Goal: Check status

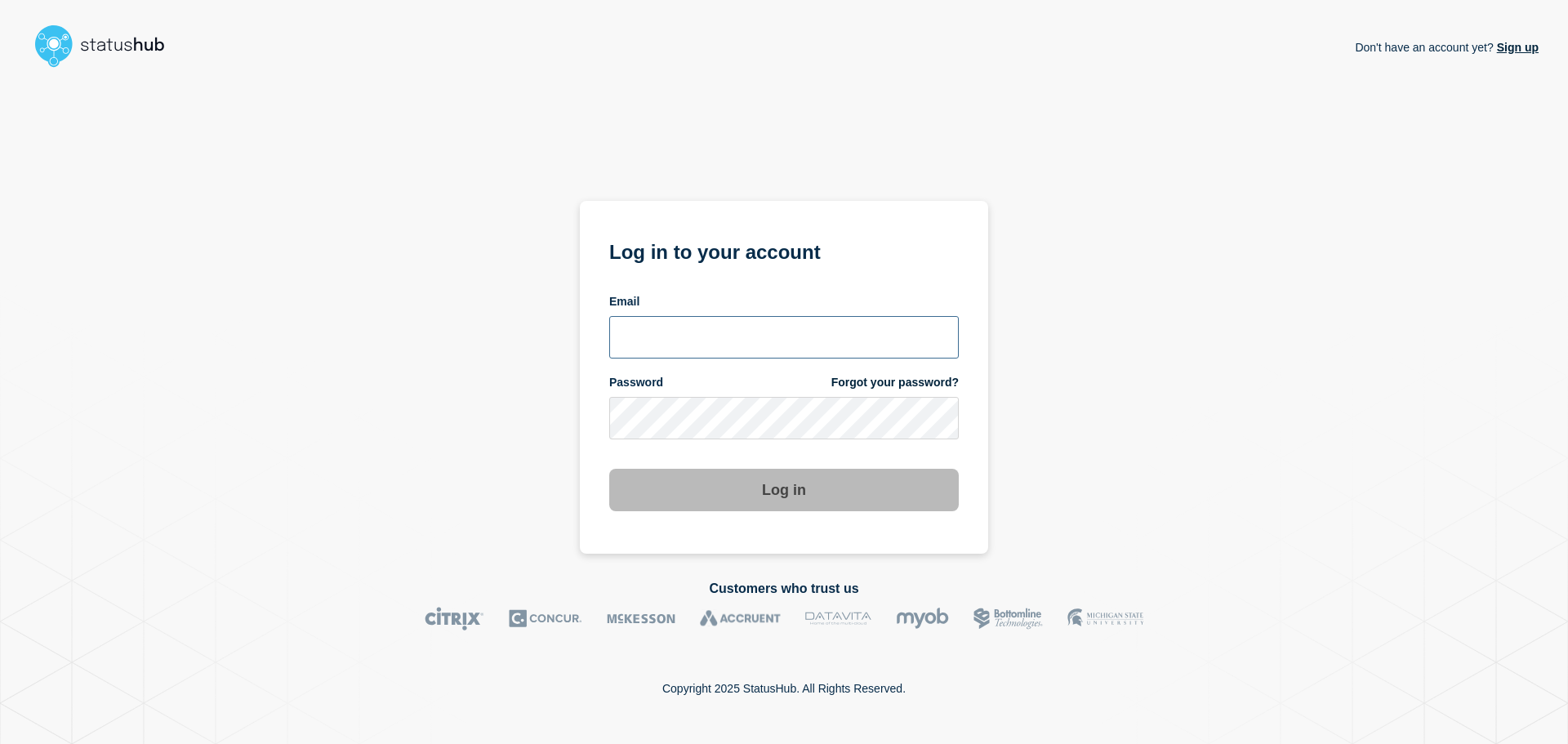
type input "[PERSON_NAME][EMAIL_ADDRESS][DOMAIN_NAME]"
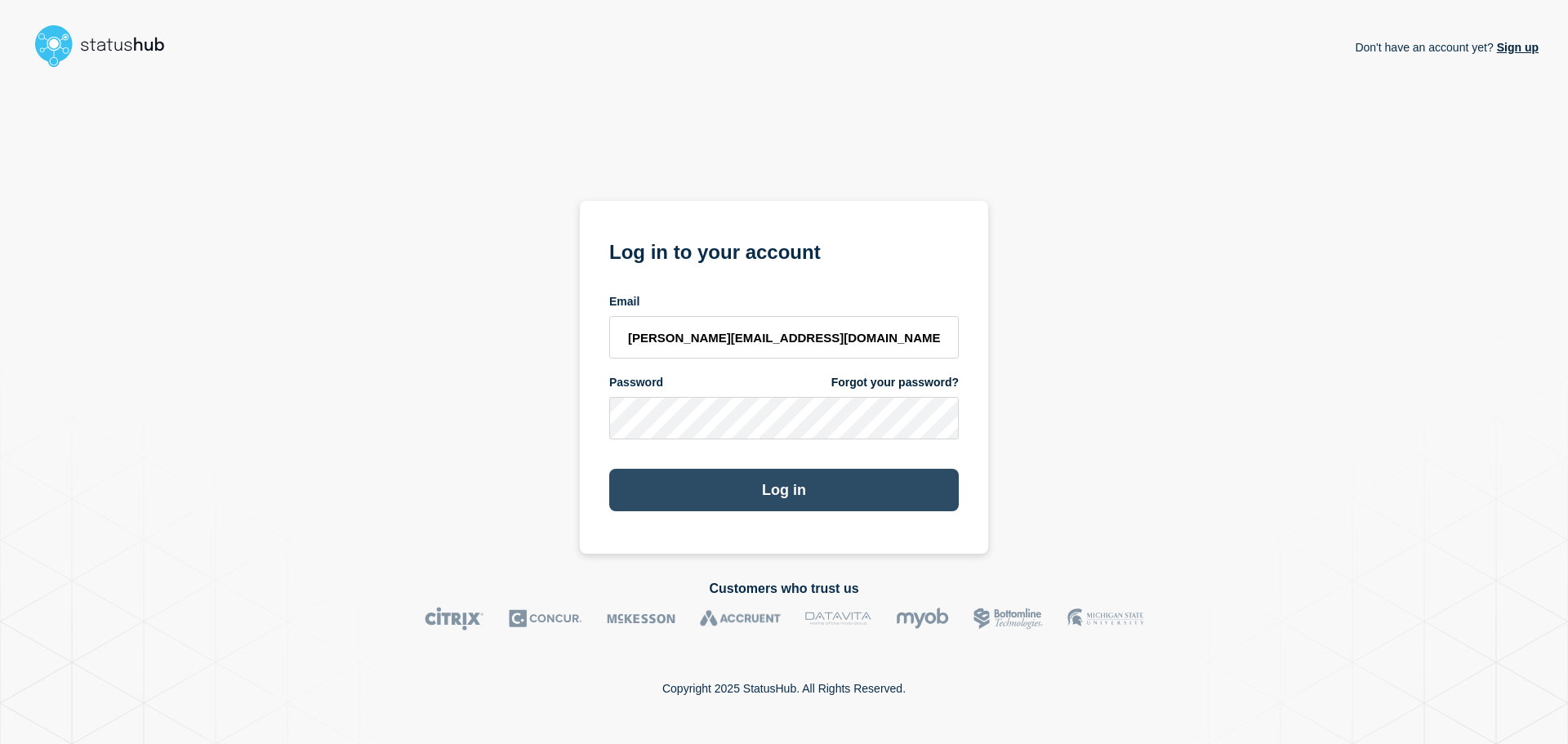
click at [722, 492] on button "Log in" at bounding box center [784, 490] width 349 height 43
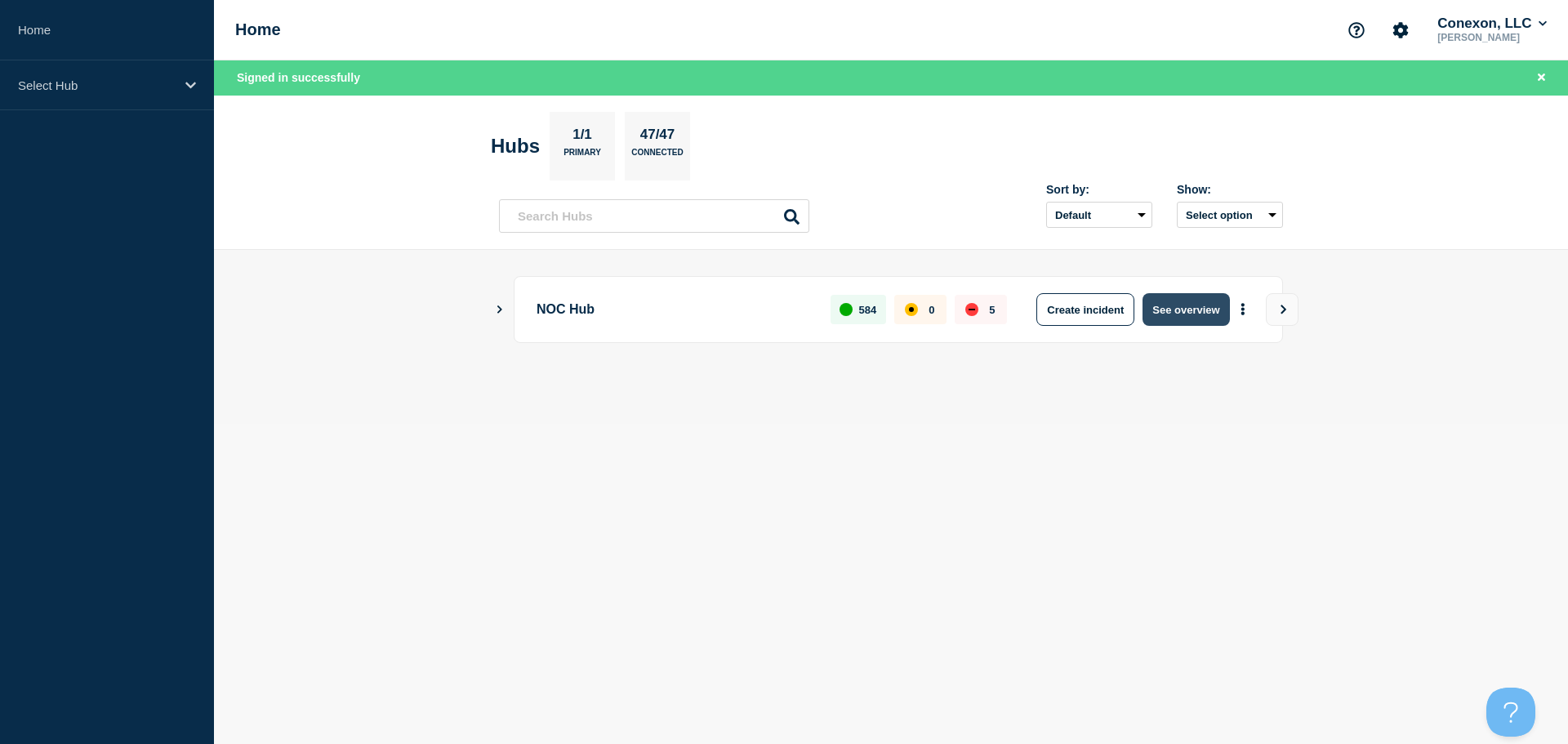
click at [1220, 313] on button "See overview" at bounding box center [1186, 309] width 87 height 33
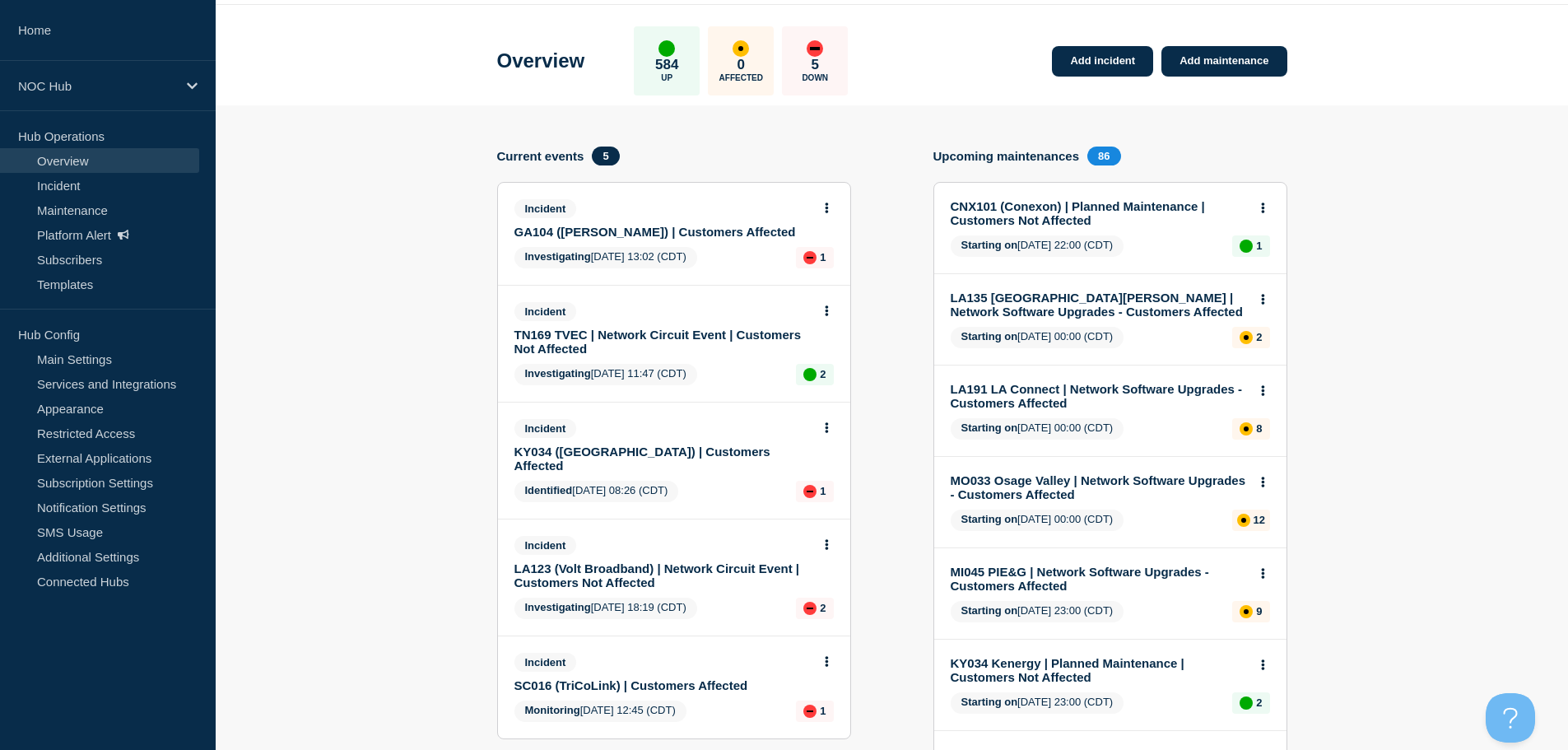
scroll to position [82, 0]
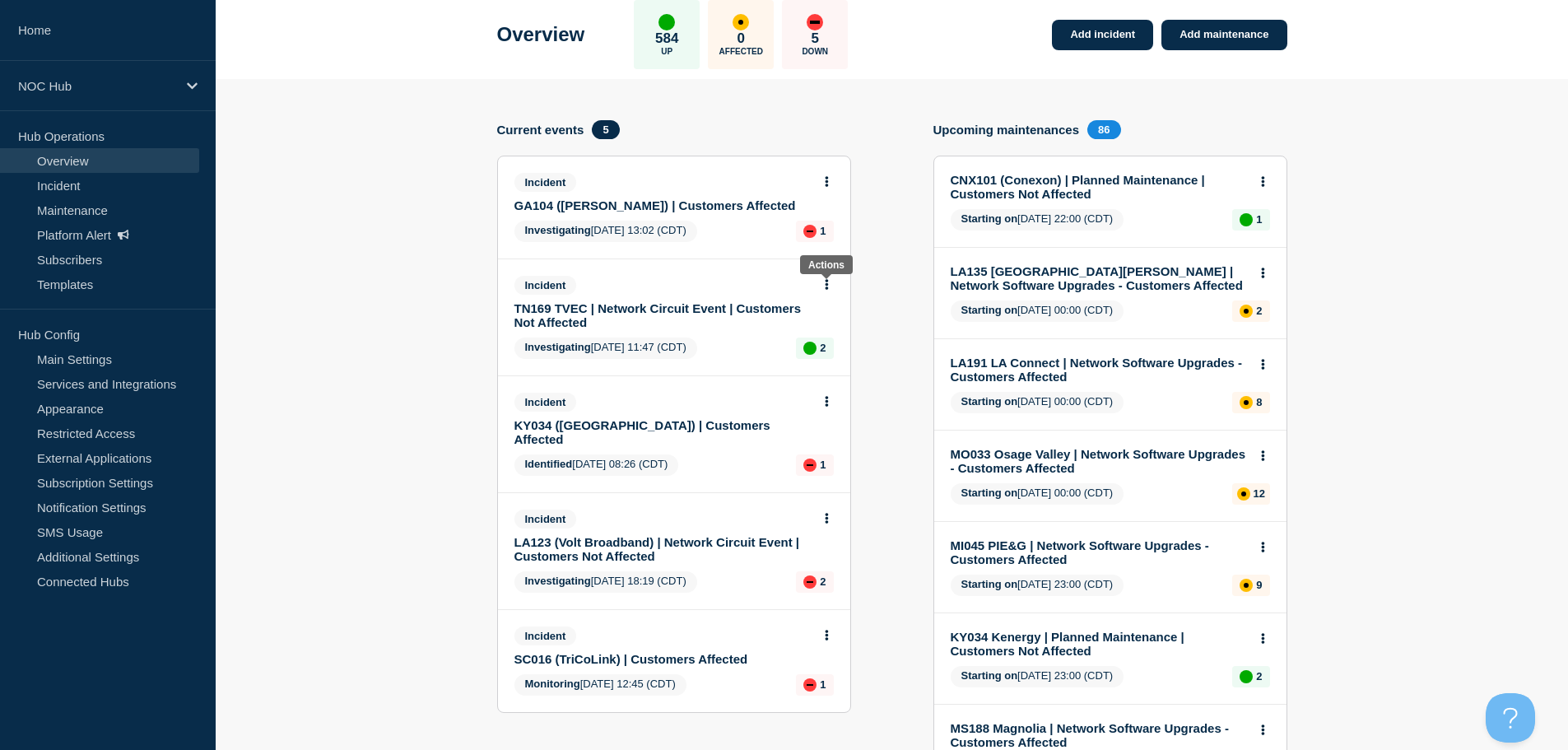
click at [823, 285] on button at bounding box center [827, 285] width 14 height 14
click at [903, 269] on div "Add incident Add maintenance Current events 5 Incident GA104 ([PERSON_NAME]) | …" at bounding box center [892, 633] width 790 height 1027
click at [827, 182] on icon at bounding box center [827, 181] width 4 height 11
click at [811, 220] on link "View incident" at bounding box center [821, 221] width 68 height 13
